Goal: Task Accomplishment & Management: Complete application form

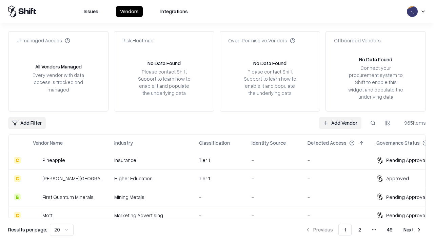
click at [340, 123] on link "Add Vendor" at bounding box center [340, 123] width 42 height 12
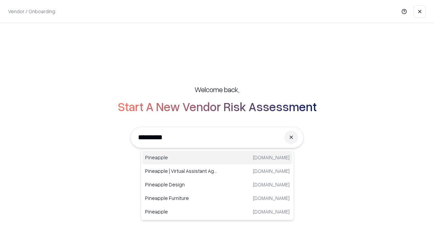
click at [217, 158] on div "Pineapple [DOMAIN_NAME]" at bounding box center [217, 158] width 150 height 14
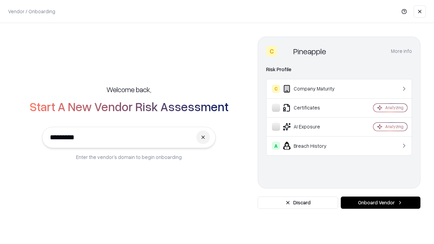
type input "*********"
click at [381, 203] on button "Onboard Vendor" at bounding box center [381, 203] width 80 height 12
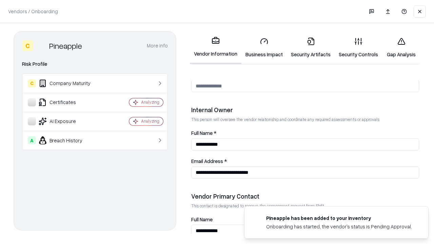
scroll to position [351, 0]
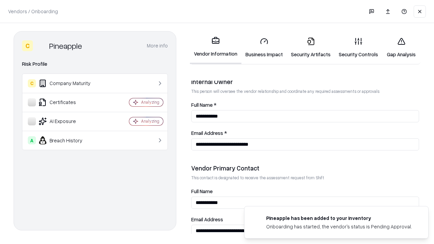
click at [311, 47] on link "Security Artifacts" at bounding box center [311, 48] width 48 height 32
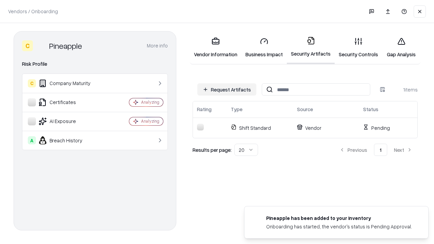
click at [227, 90] on button "Request Artifacts" at bounding box center [226, 89] width 59 height 12
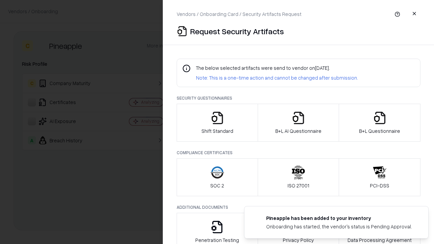
click at [380, 123] on icon "button" at bounding box center [380, 118] width 14 height 14
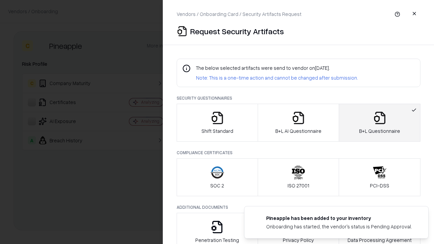
click at [298, 123] on icon "button" at bounding box center [299, 118] width 14 height 14
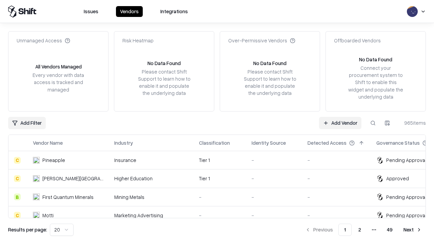
click at [340, 123] on link "Add Vendor" at bounding box center [340, 123] width 42 height 12
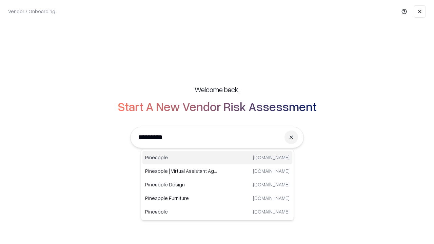
click at [217, 158] on div "Pineapple [DOMAIN_NAME]" at bounding box center [217, 158] width 150 height 14
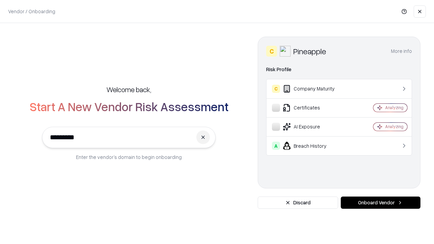
type input "*********"
click at [381, 203] on button "Onboard Vendor" at bounding box center [381, 203] width 80 height 12
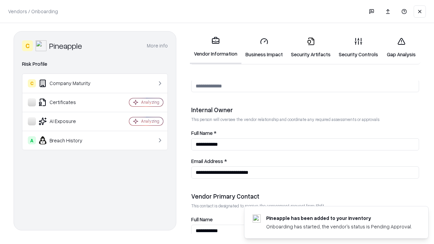
scroll to position [351, 0]
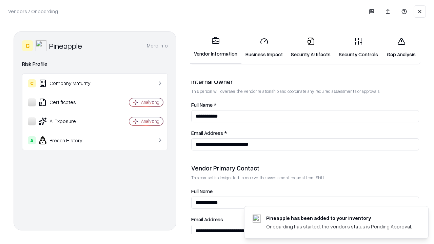
click at [401, 47] on link "Gap Analysis" at bounding box center [401, 48] width 38 height 32
